Goal: Task Accomplishment & Management: Manage account settings

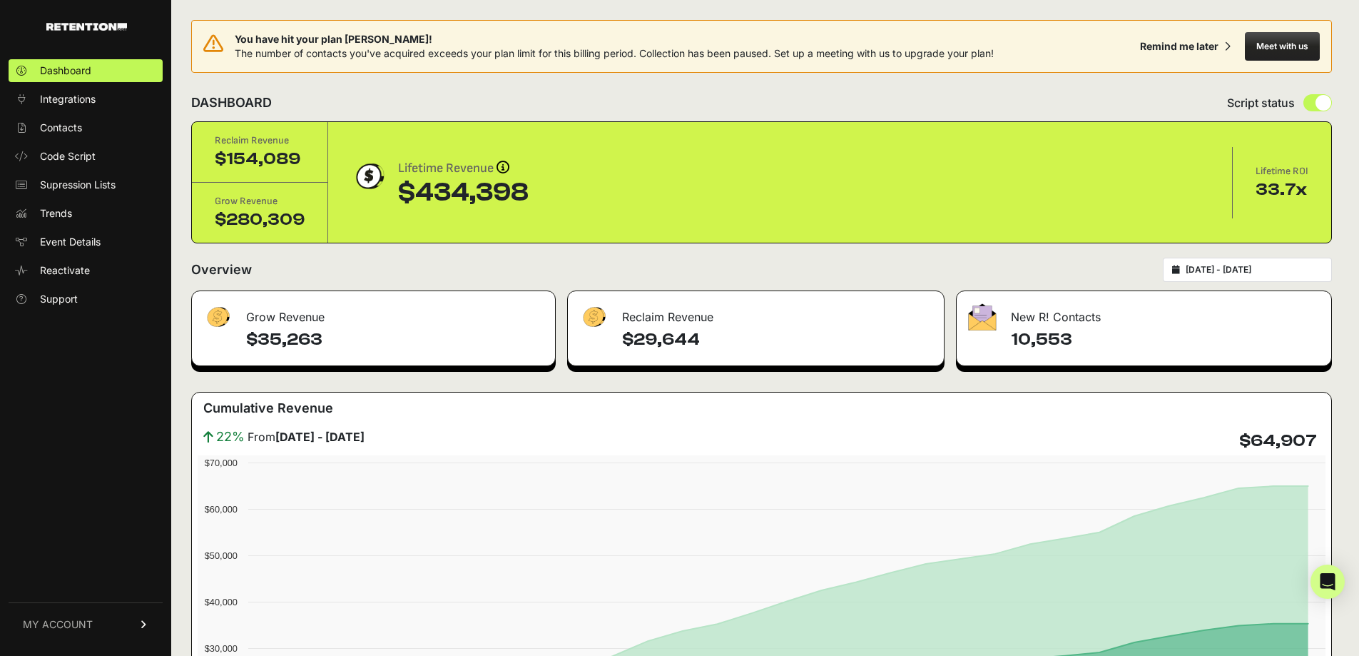
click at [50, 624] on span "MY ACCOUNT" at bounding box center [58, 624] width 70 height 14
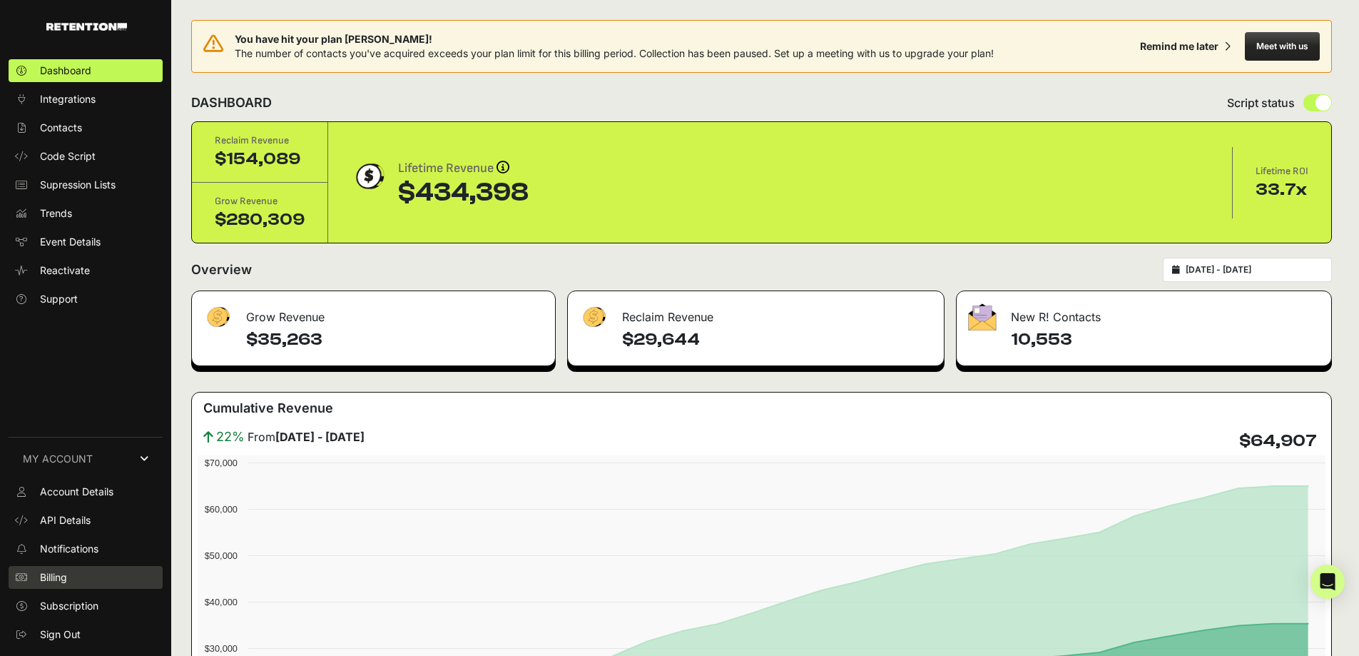
click at [61, 566] on link "Billing" at bounding box center [86, 577] width 154 height 23
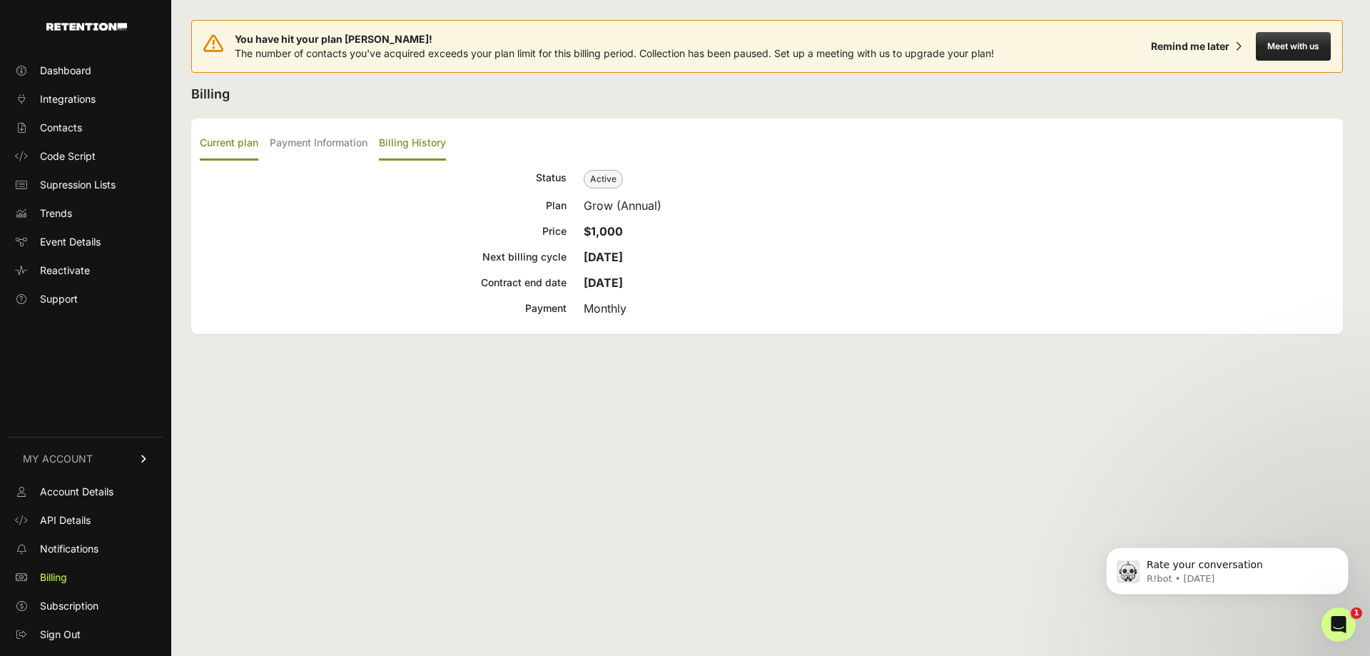
click at [439, 149] on label "Billing History" at bounding box center [412, 144] width 67 height 34
click at [0, 0] on input "Billing History" at bounding box center [0, 0] width 0 height 0
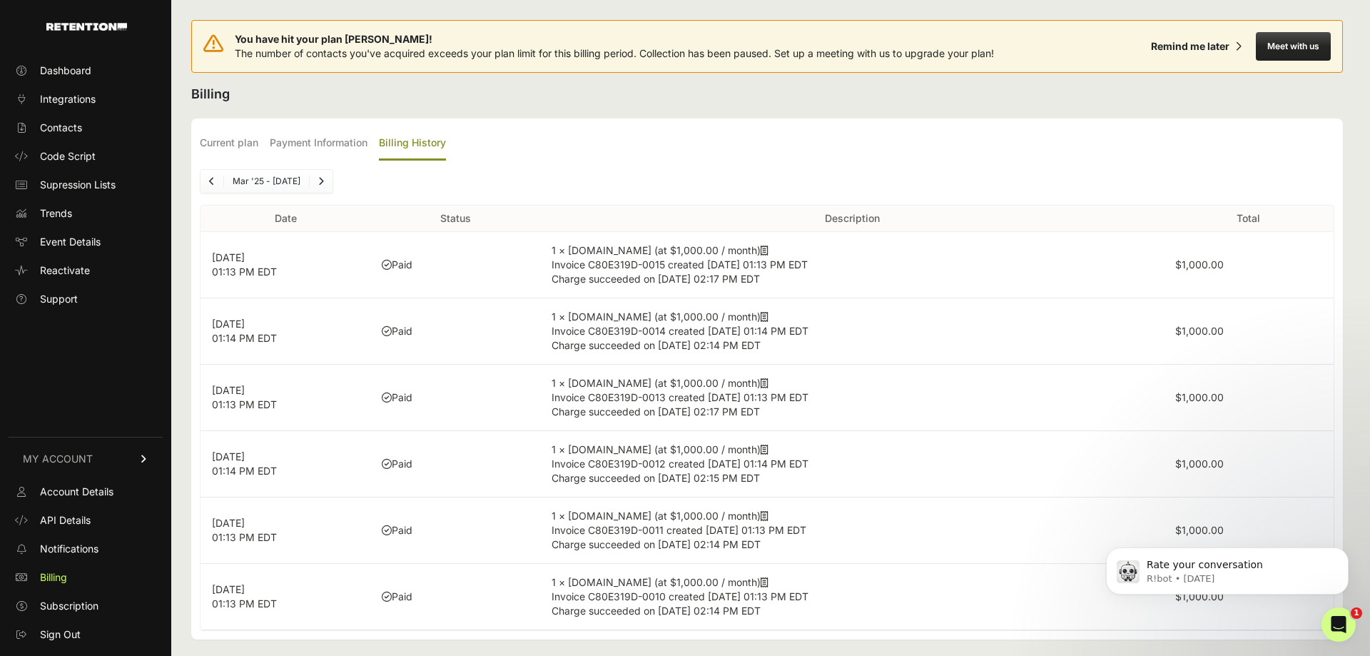
click at [439, 149] on label "Billing History" at bounding box center [412, 144] width 67 height 34
click at [0, 0] on input "Billing History" at bounding box center [0, 0] width 0 height 0
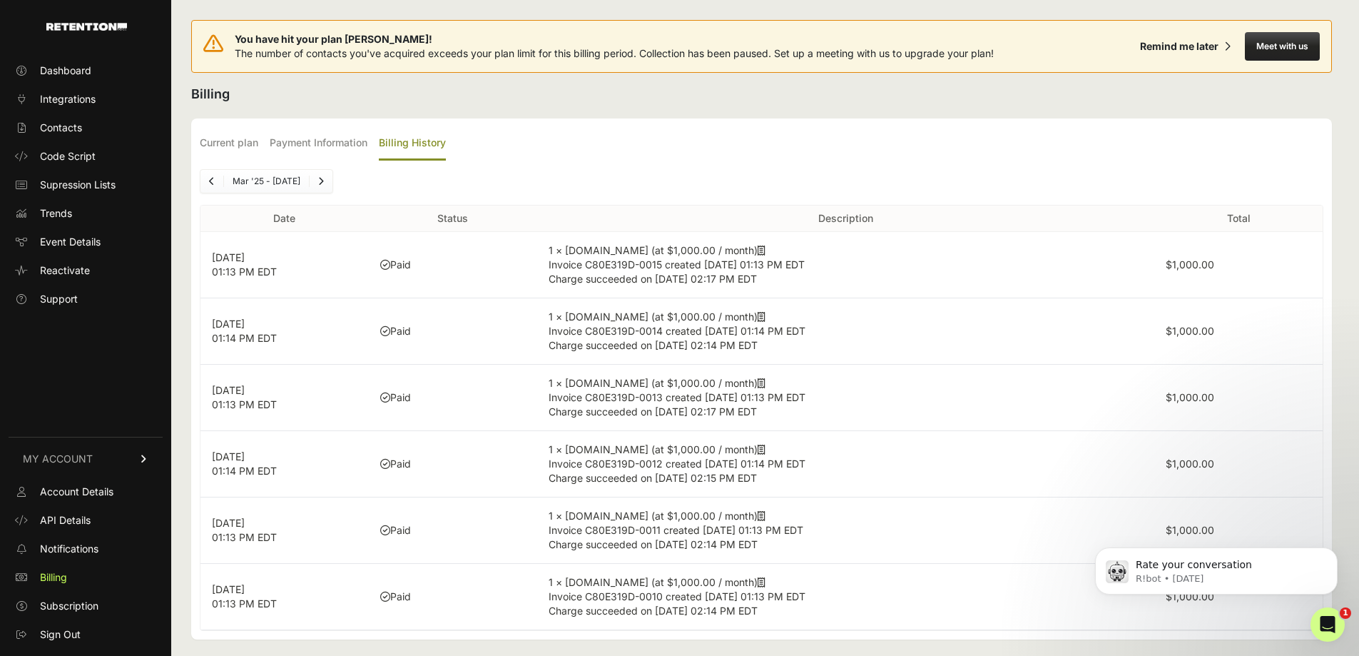
click at [439, 149] on label "Billing History" at bounding box center [412, 144] width 67 height 34
click at [0, 0] on input "Billing History" at bounding box center [0, 0] width 0 height 0
click at [758, 245] on icon at bounding box center [762, 250] width 8 height 10
